Goal: Find specific page/section: Find specific page/section

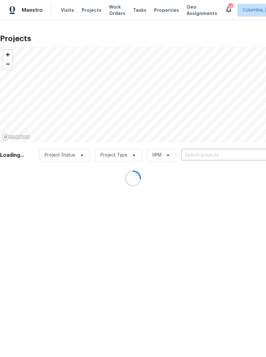
click at [160, 11] on div at bounding box center [133, 178] width 266 height 357
click at [159, 12] on div at bounding box center [133, 178] width 266 height 357
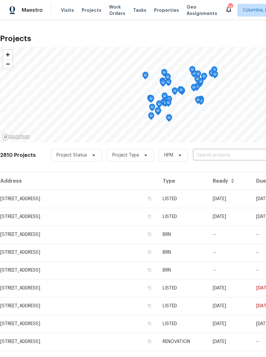
click at [160, 8] on span "Properties" at bounding box center [166, 10] width 25 height 6
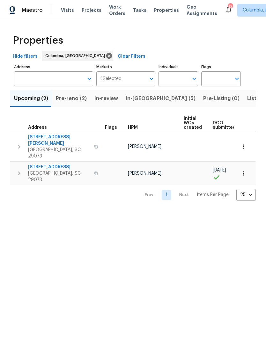
click at [138, 100] on span "In-[GEOGRAPHIC_DATA] (5)" at bounding box center [161, 98] width 70 height 9
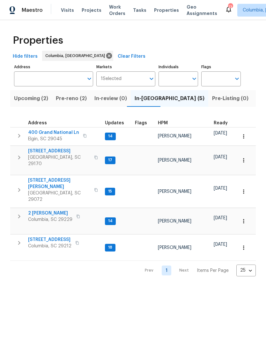
click at [69, 99] on span "Pre-reno (2)" at bounding box center [71, 98] width 31 height 9
